Goal: Information Seeking & Learning: Understand process/instructions

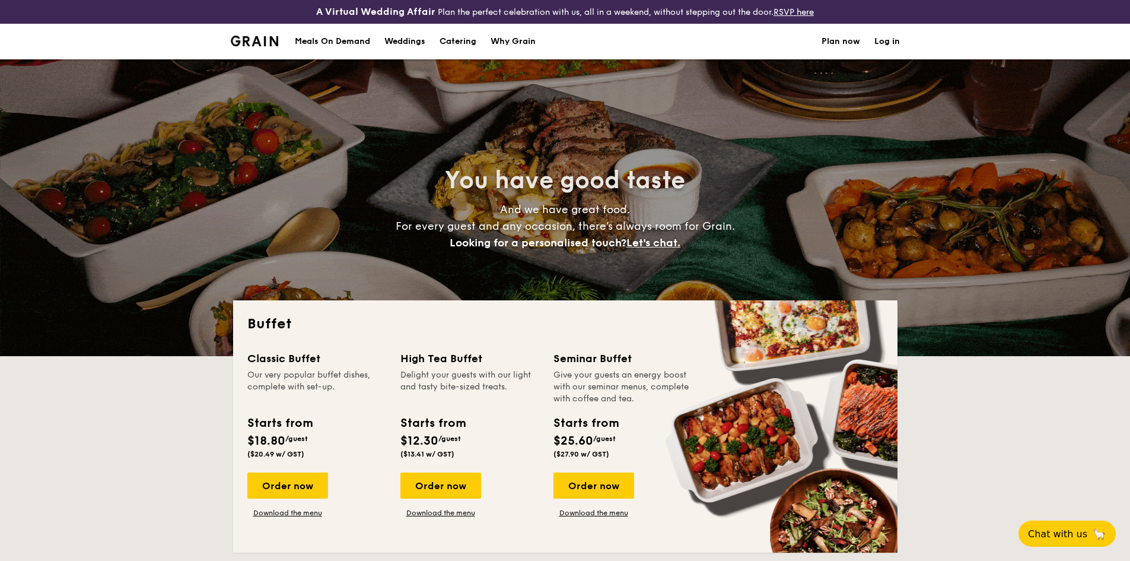
select select
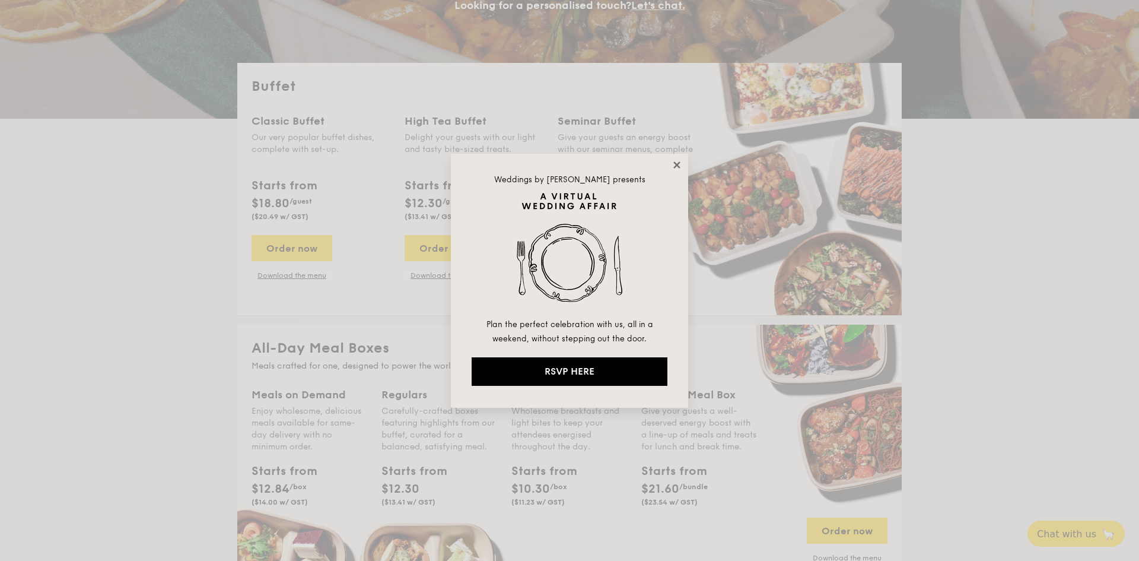
click at [680, 166] on icon at bounding box center [676, 165] width 11 height 11
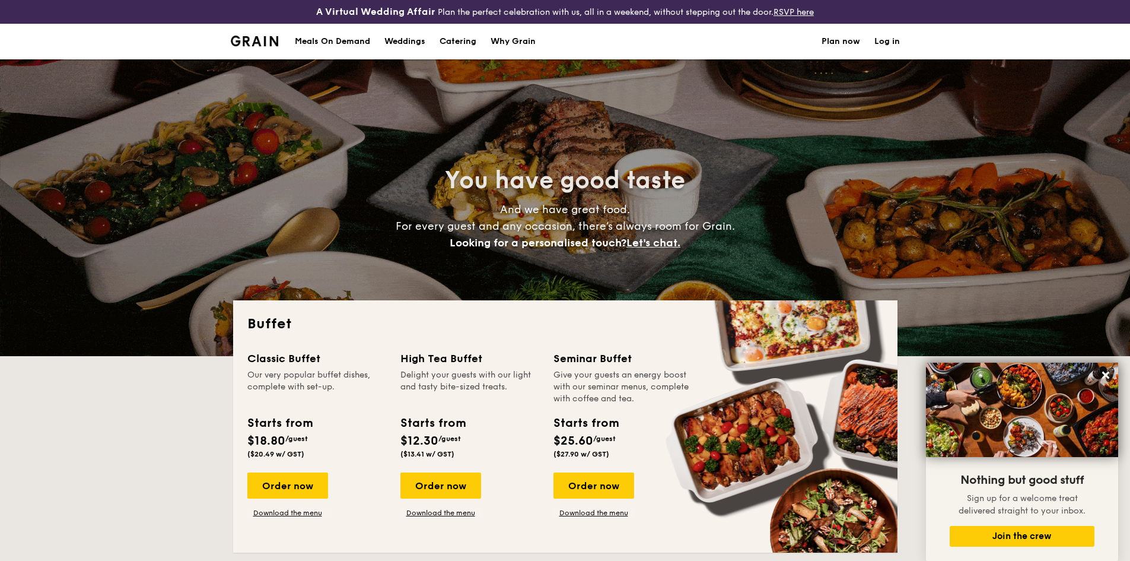
click at [829, 40] on link "Plan now" at bounding box center [840, 42] width 39 height 36
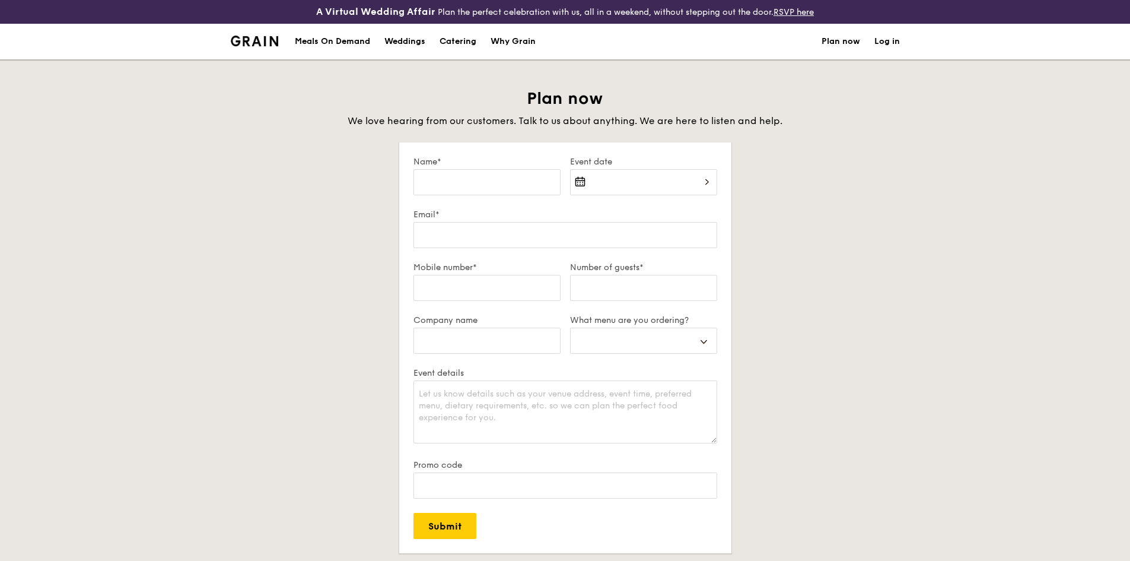
select select
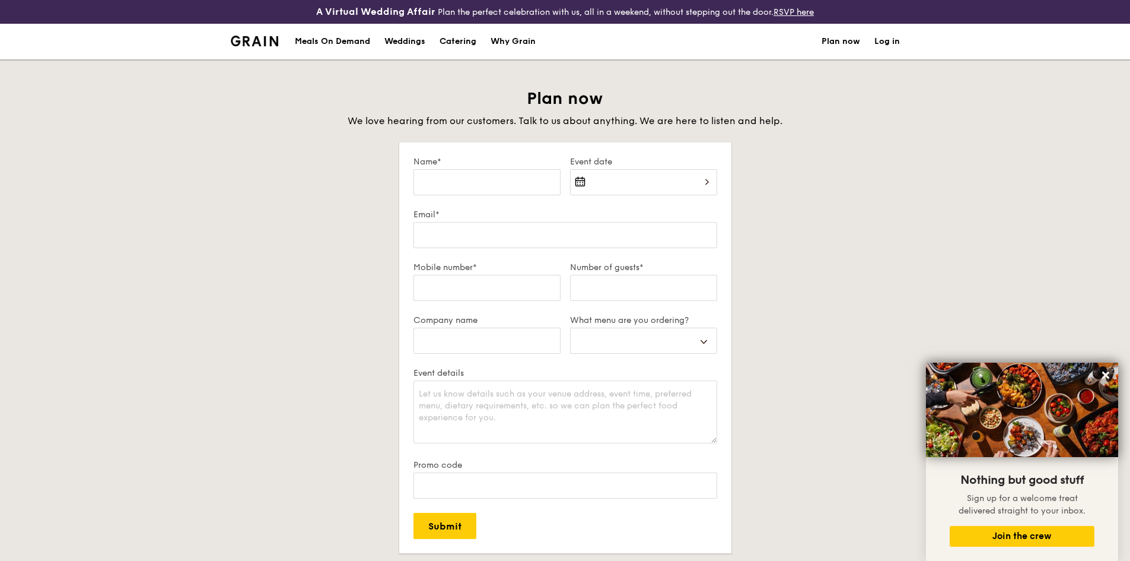
click at [520, 36] on div "Why Grain" at bounding box center [513, 42] width 45 height 36
